Goal: Transaction & Acquisition: Purchase product/service

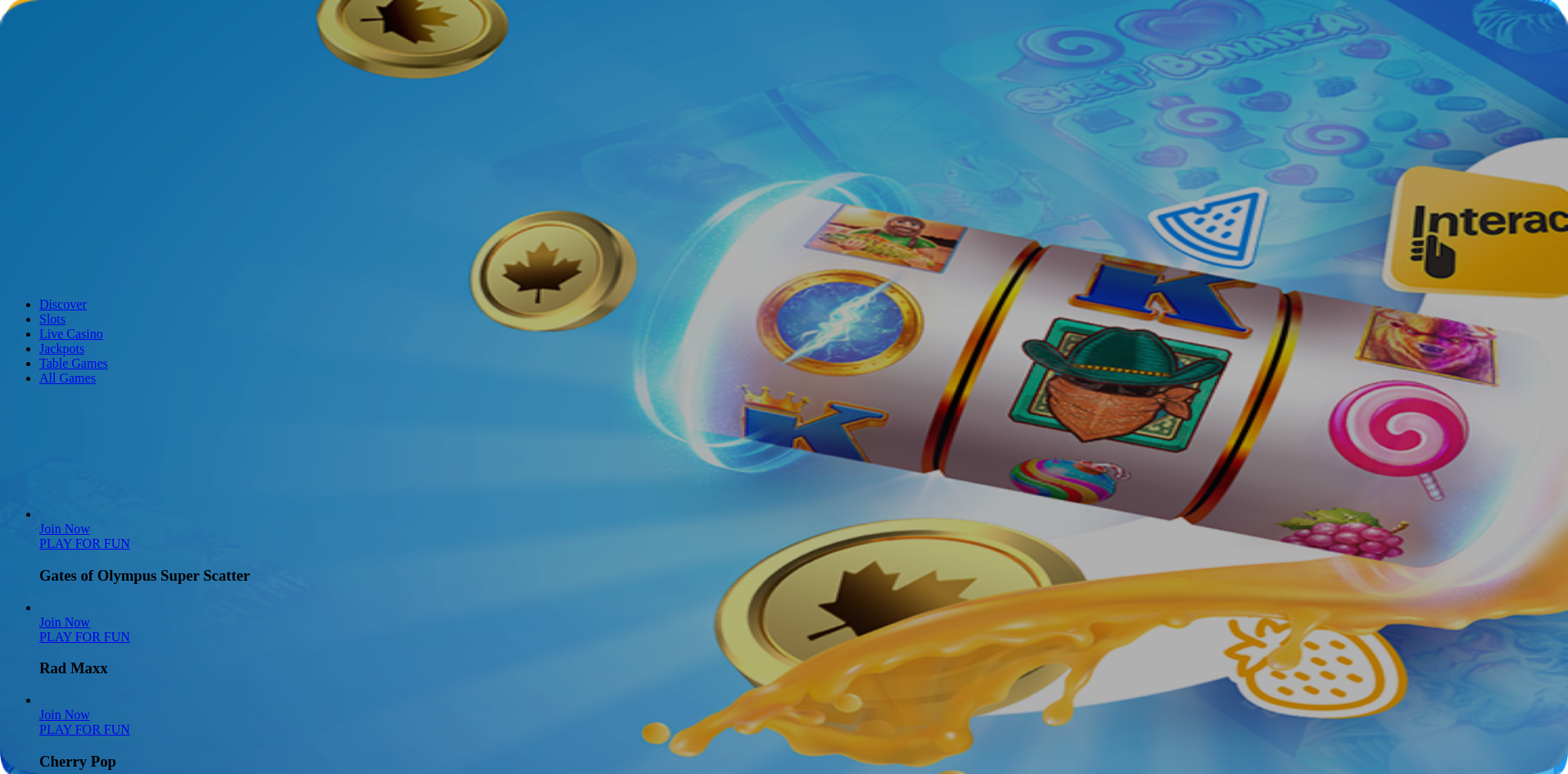
click at [101, 66] on span "Log in" at bounding box center [86, 59] width 29 height 12
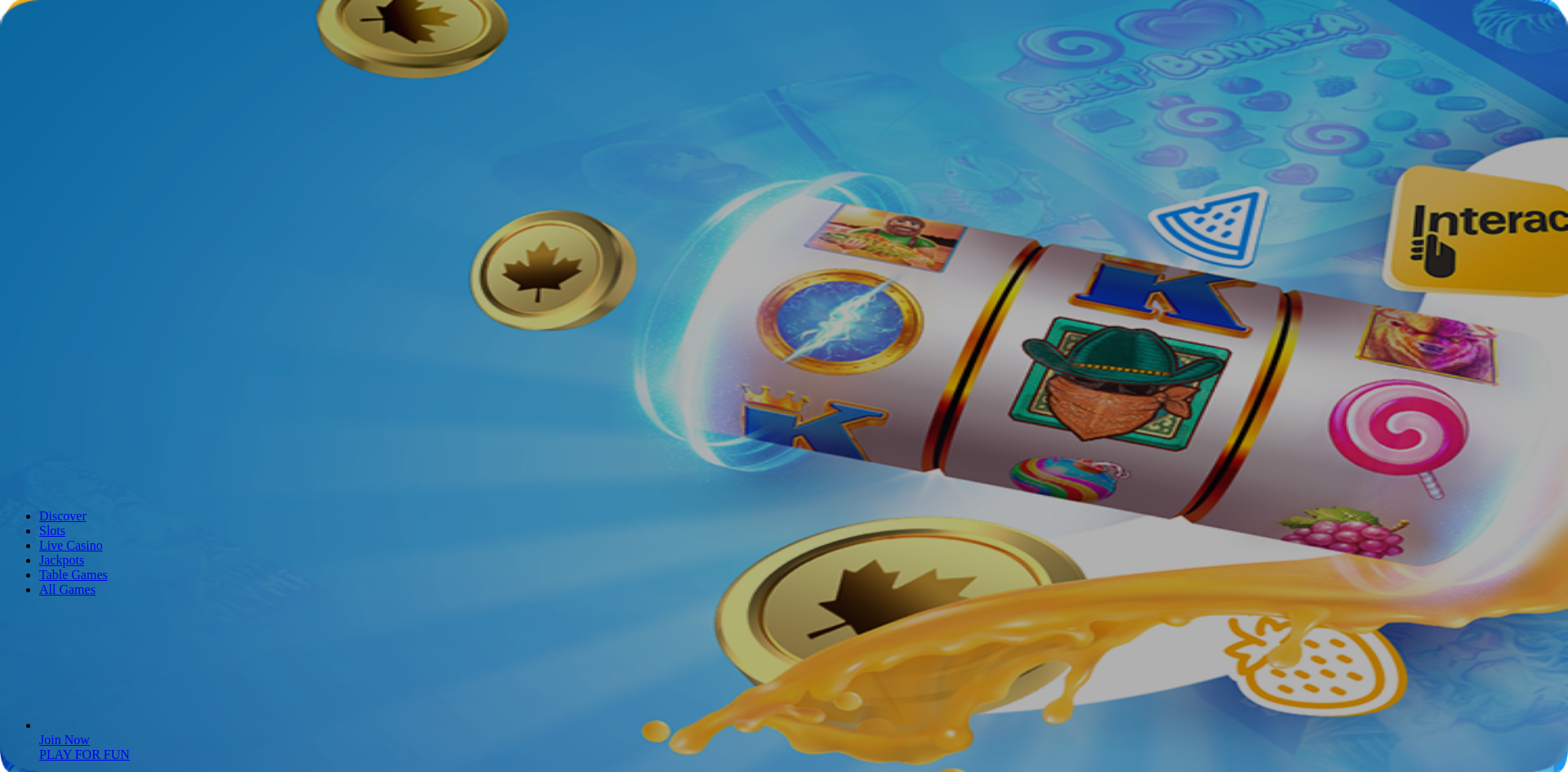
type input "**********"
click at [50, 330] on button "Log In" at bounding box center [28, 338] width 43 height 17
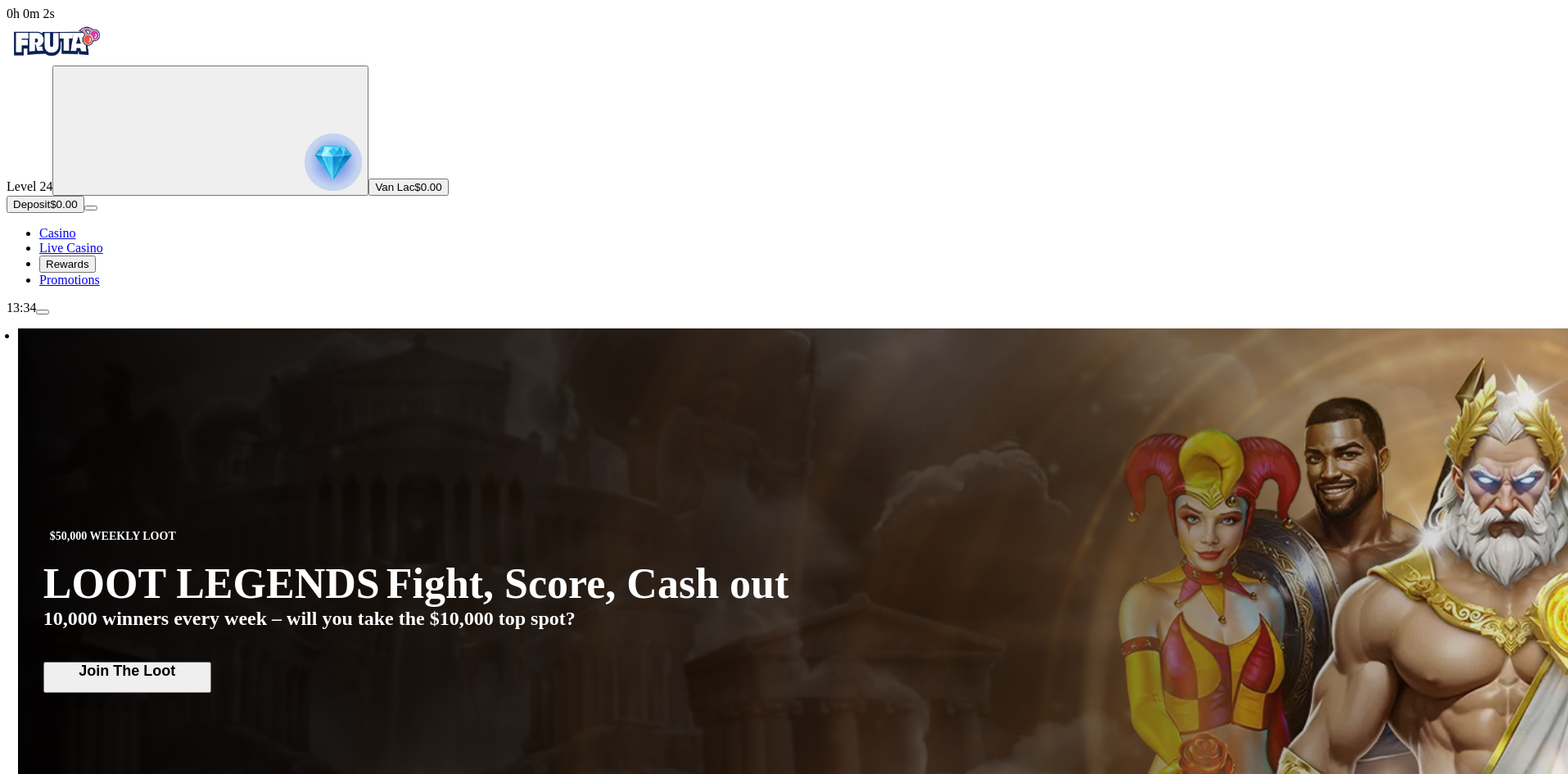
click at [85, 213] on button "Deposit $0.00" at bounding box center [45, 204] width 78 height 17
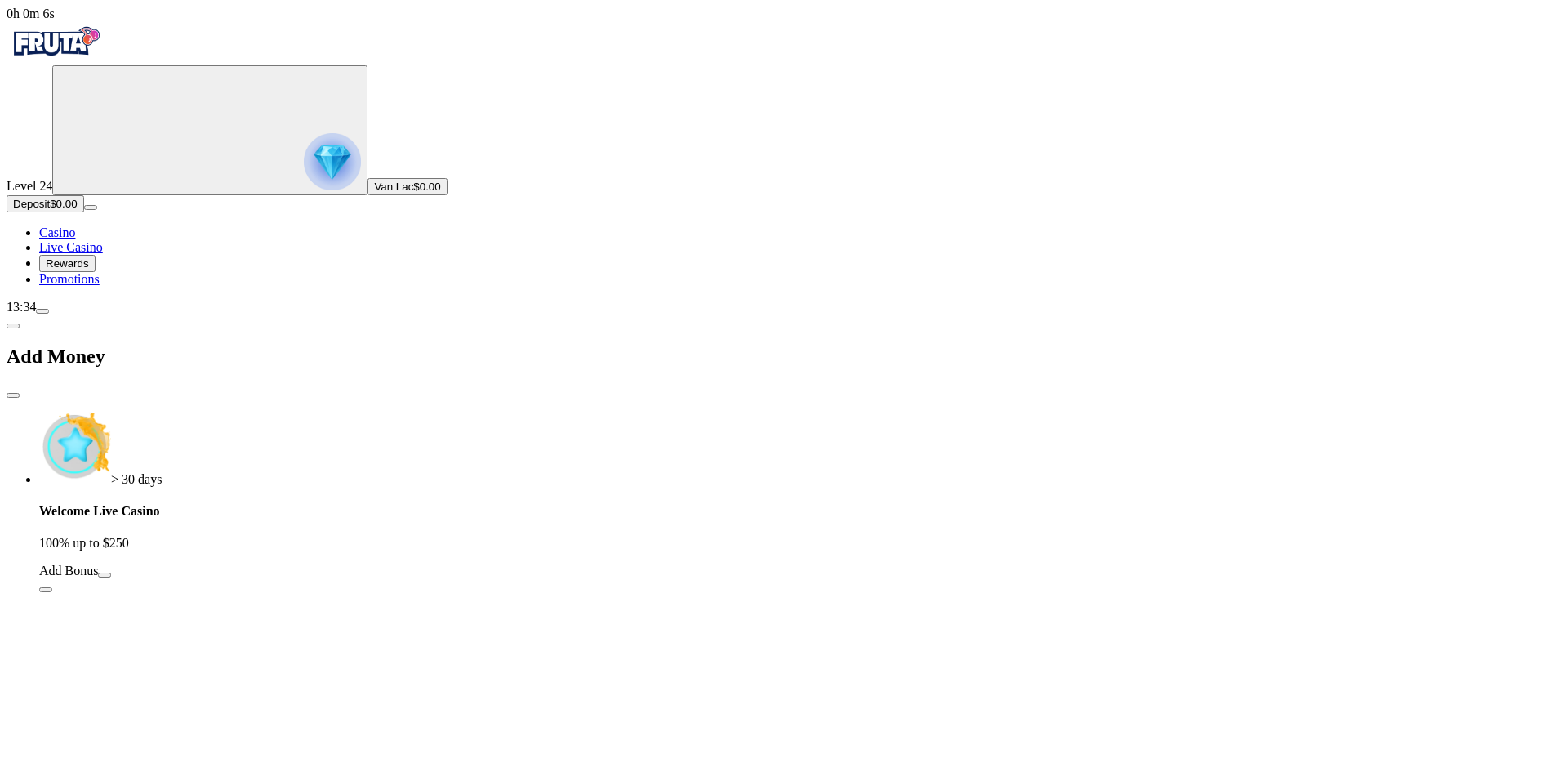
drag, startPoint x: 487, startPoint y: 156, endPoint x: 363, endPoint y: 236, distance: 147.6
click at [398, 504] on div "Welcome Live Casino 100% up to $250 Add Bonus" at bounding box center [800, 548] width 1522 height 89
click at [93, 286] on span "Promotions" at bounding box center [69, 279] width 60 height 14
